Goal: Contribute content

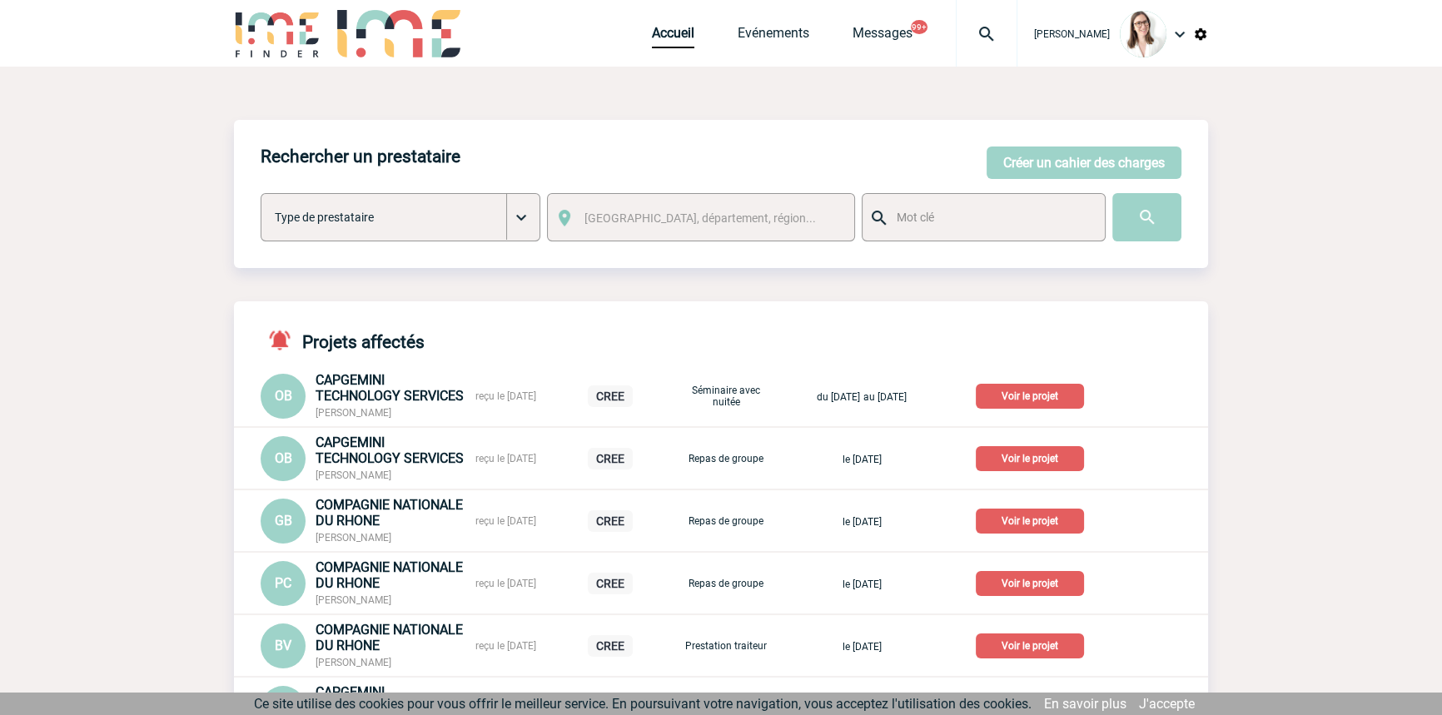
click at [956, 12] on div at bounding box center [987, 33] width 62 height 67
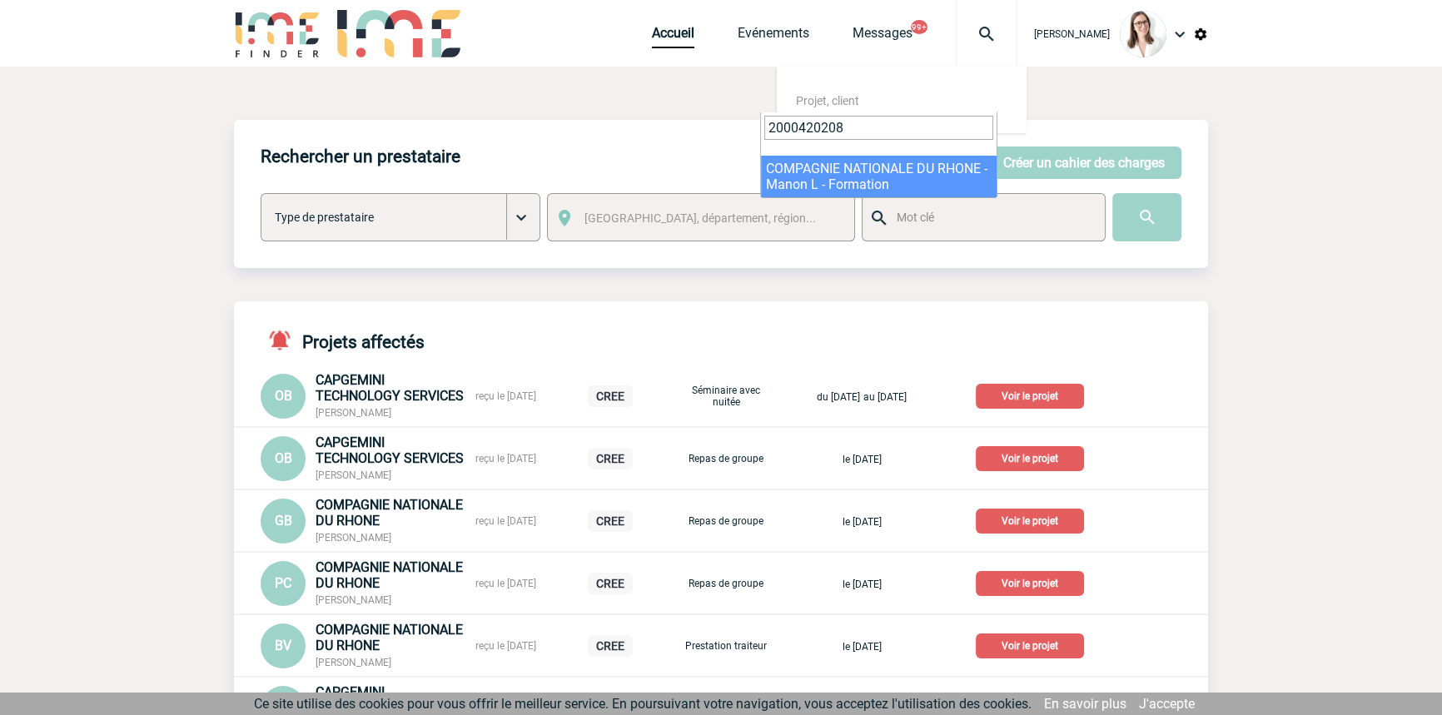
type input "2000420208"
select select "19709"
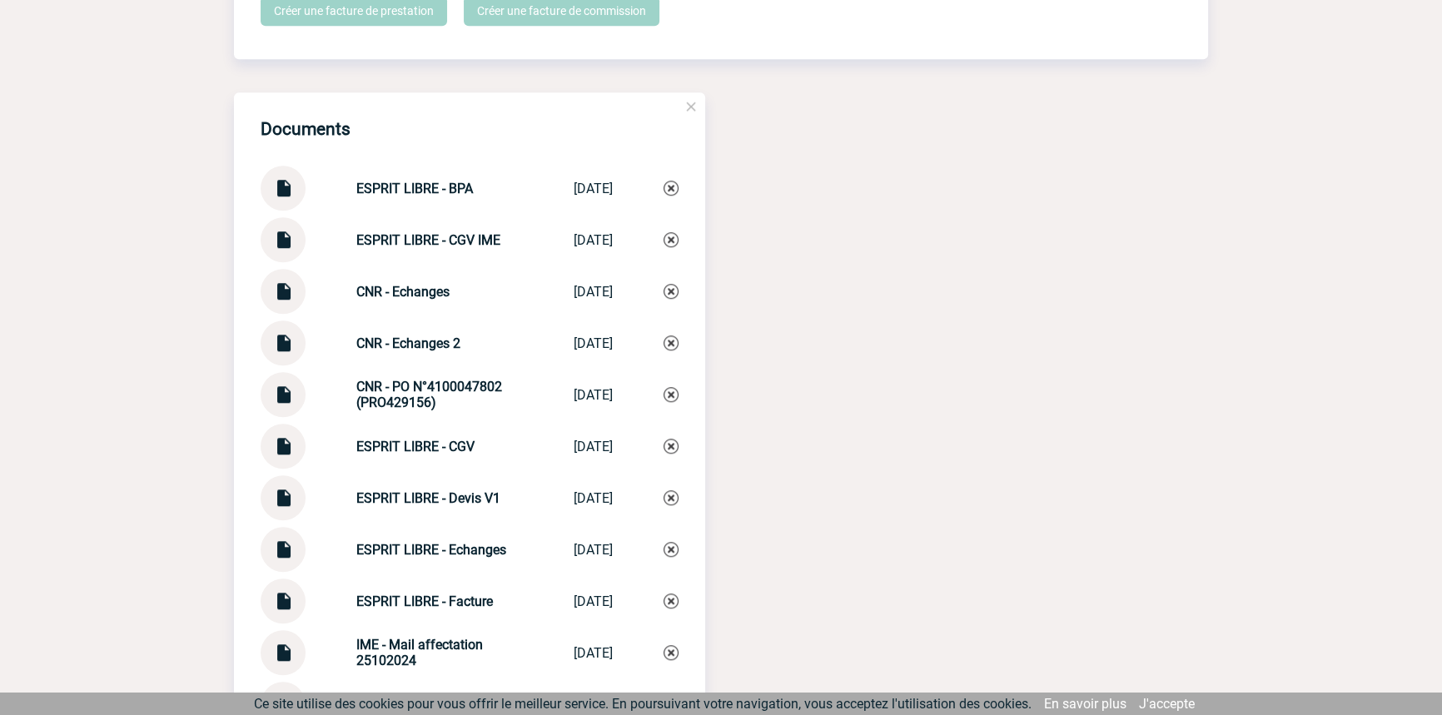
scroll to position [1915, 0]
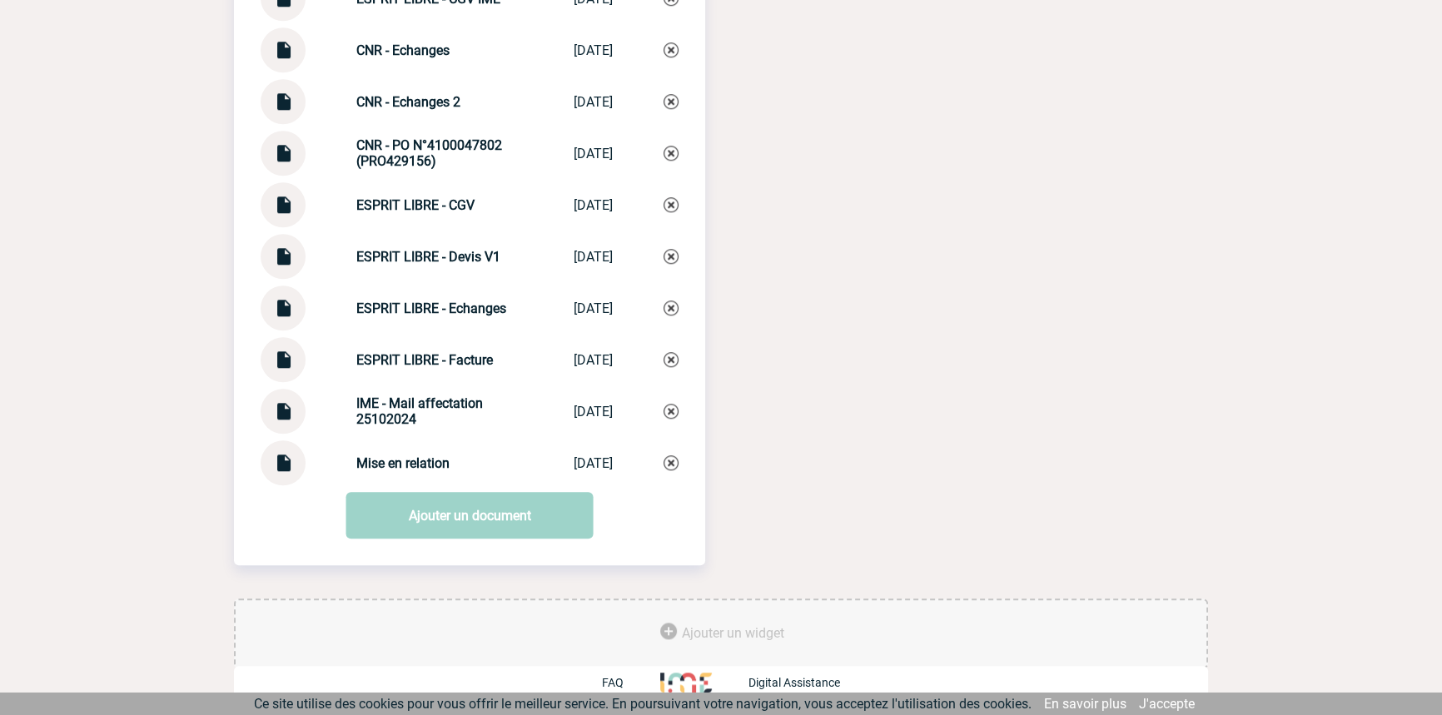
click at [300, 349] on div at bounding box center [283, 359] width 45 height 45
click at [298, 349] on div at bounding box center [283, 359] width 45 height 45
click at [282, 362] on img at bounding box center [283, 353] width 22 height 32
click at [284, 160] on img at bounding box center [283, 147] width 22 height 32
click at [475, 514] on link "Ajouter un document" at bounding box center [469, 515] width 247 height 47
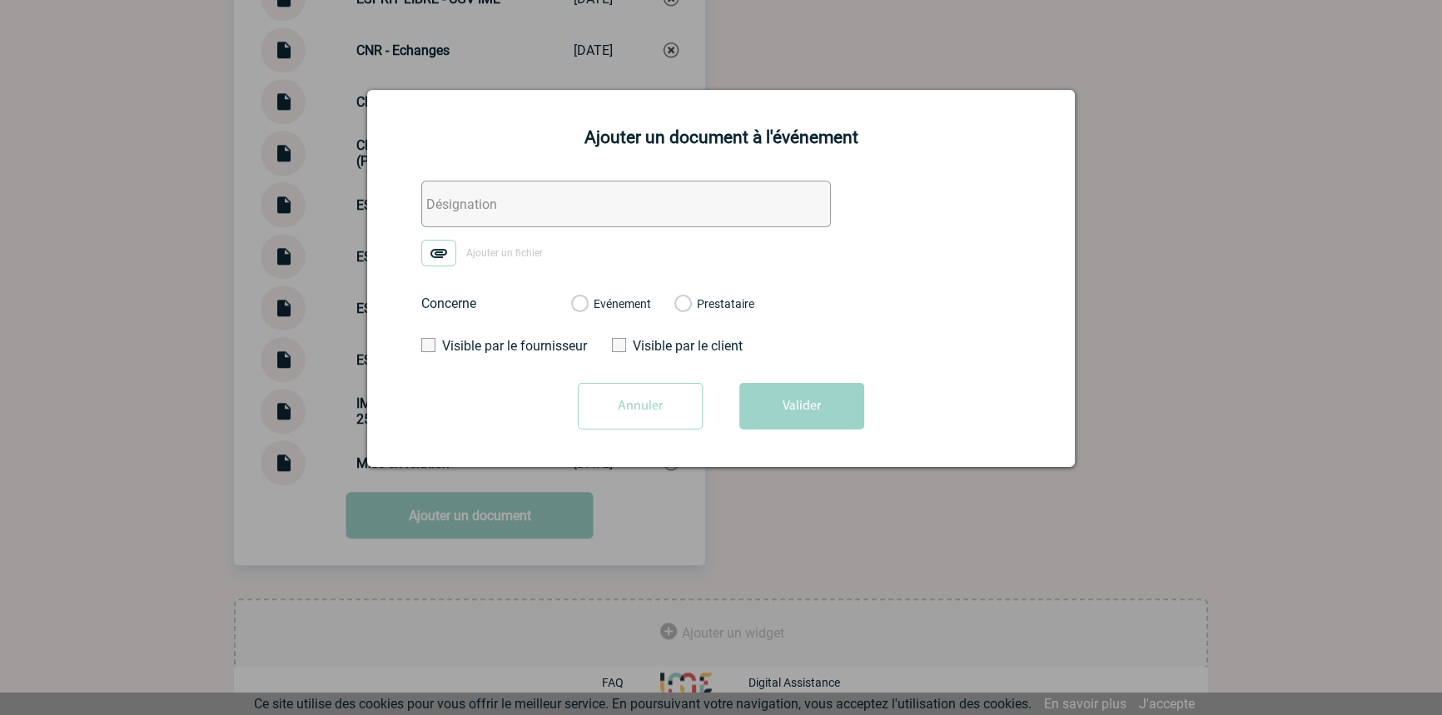
click at [519, 203] on input "text" at bounding box center [626, 204] width 410 height 47
type input "IME - Echanges facturation"
click at [450, 247] on img at bounding box center [438, 253] width 35 height 27
click at [0, 0] on input "Ajouter un fichier" at bounding box center [0, 0] width 0 height 0
click at [587, 306] on label "Evénement" at bounding box center [579, 304] width 16 height 15
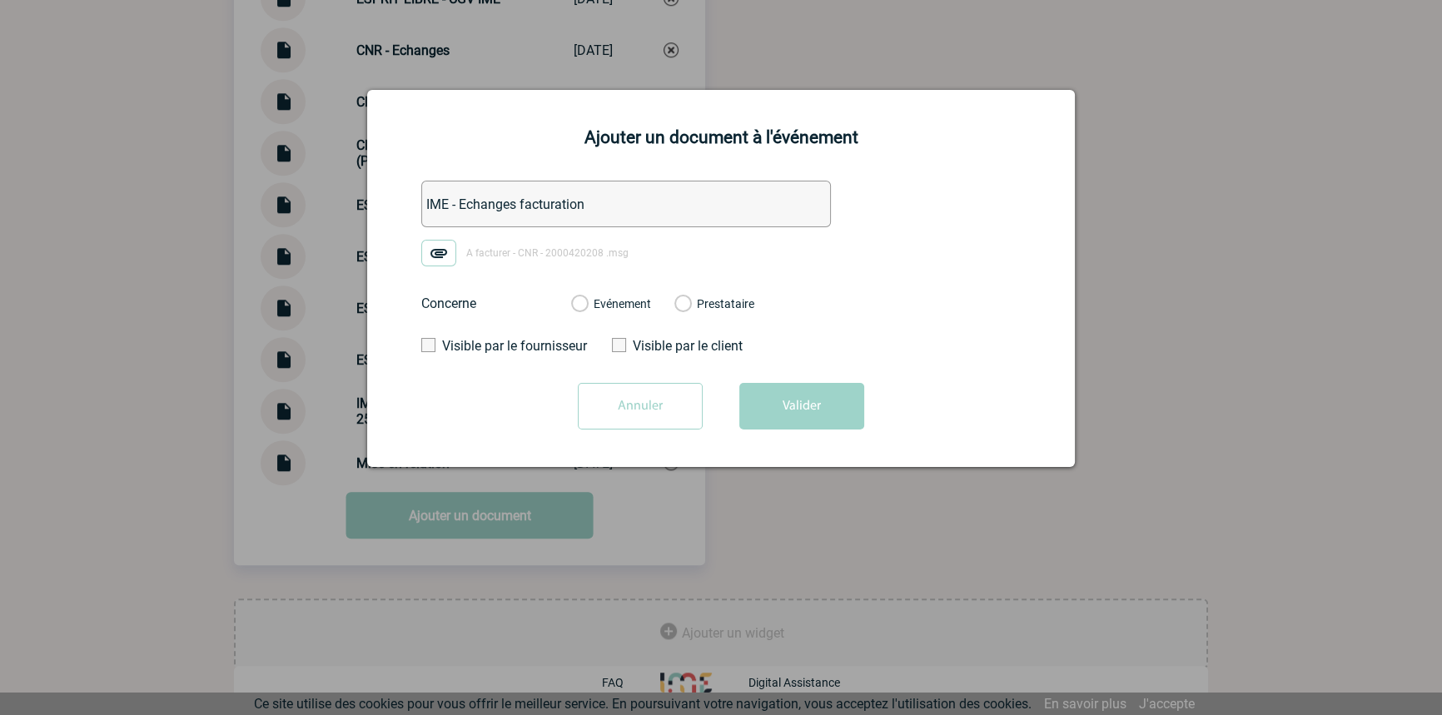
click at [0, 0] on input "Evénement" at bounding box center [0, 0] width 0 height 0
click at [799, 399] on button "Valider" at bounding box center [801, 406] width 125 height 47
